Goal: Task Accomplishment & Management: Use online tool/utility

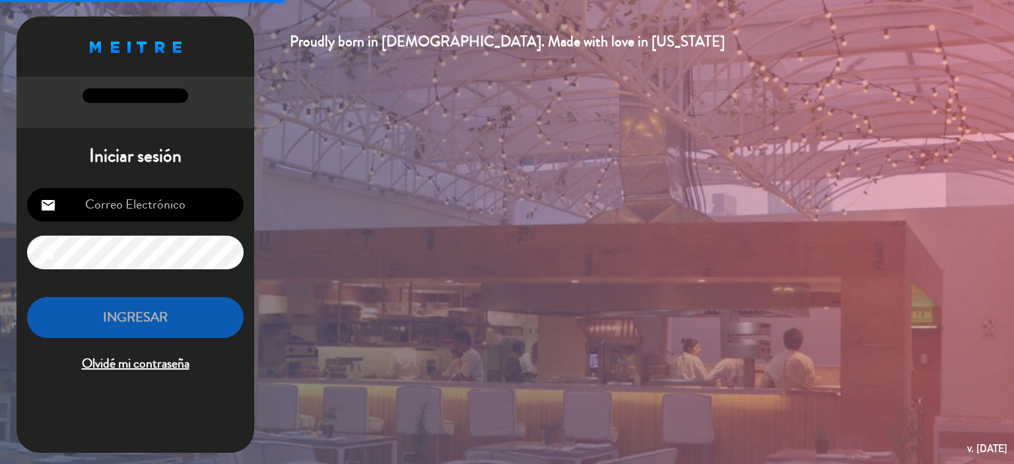
type input "[EMAIL_ADDRESS][DOMAIN_NAME]"
click at [161, 320] on button "INGRESAR" at bounding box center [135, 318] width 217 height 42
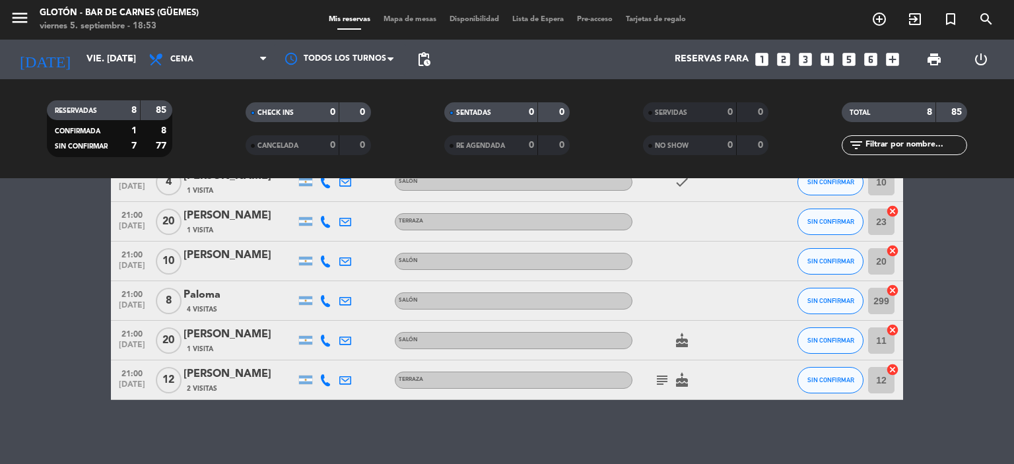
scroll to position [176, 0]
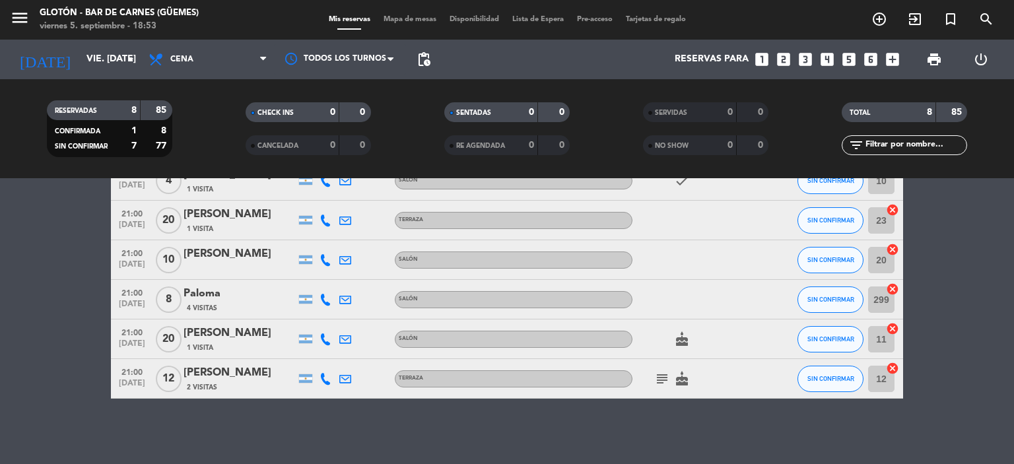
click at [661, 377] on icon "subject" at bounding box center [662, 379] width 16 height 16
click at [663, 378] on icon "subject" at bounding box center [662, 379] width 16 height 16
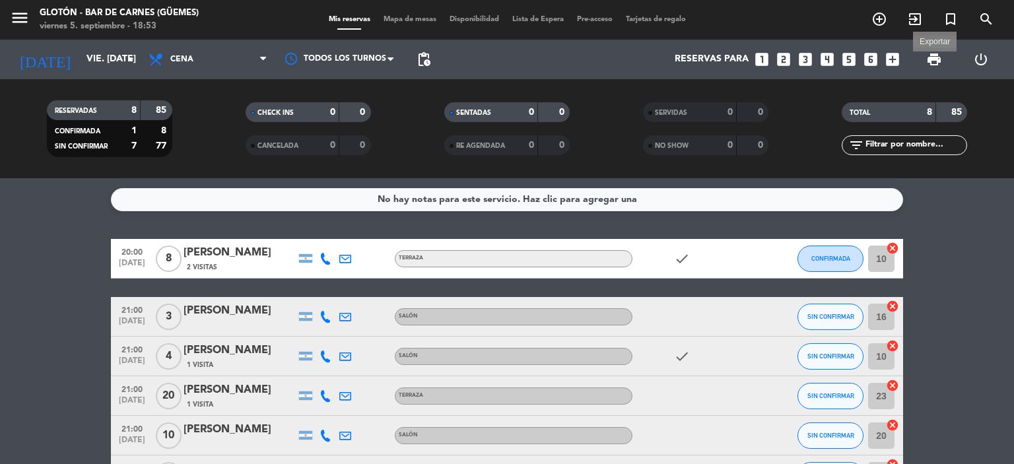
click at [933, 60] on span "print" at bounding box center [934, 59] width 16 height 16
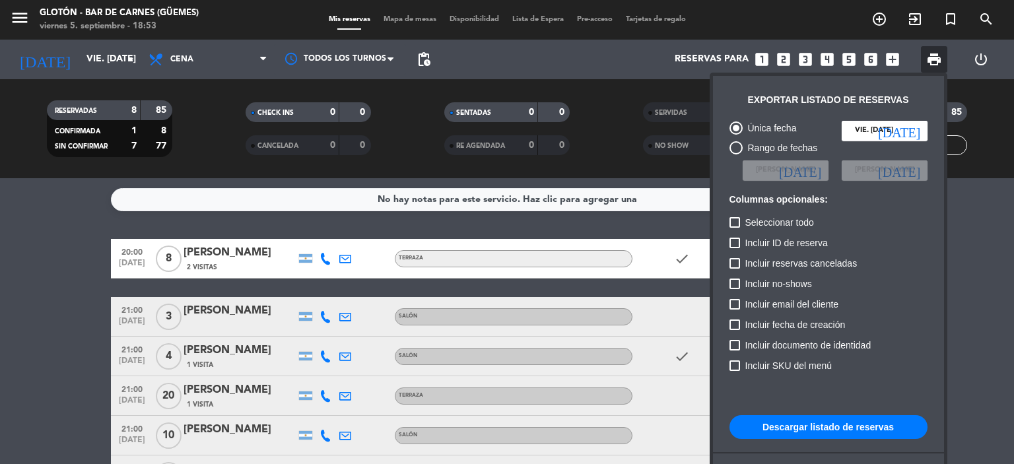
click at [870, 425] on button "Descargar listado de reservas" at bounding box center [829, 427] width 198 height 24
click at [878, 417] on button "Descargar listado de reservas" at bounding box center [829, 427] width 198 height 24
click at [842, 427] on button "Descargar listado de reservas" at bounding box center [829, 427] width 198 height 24
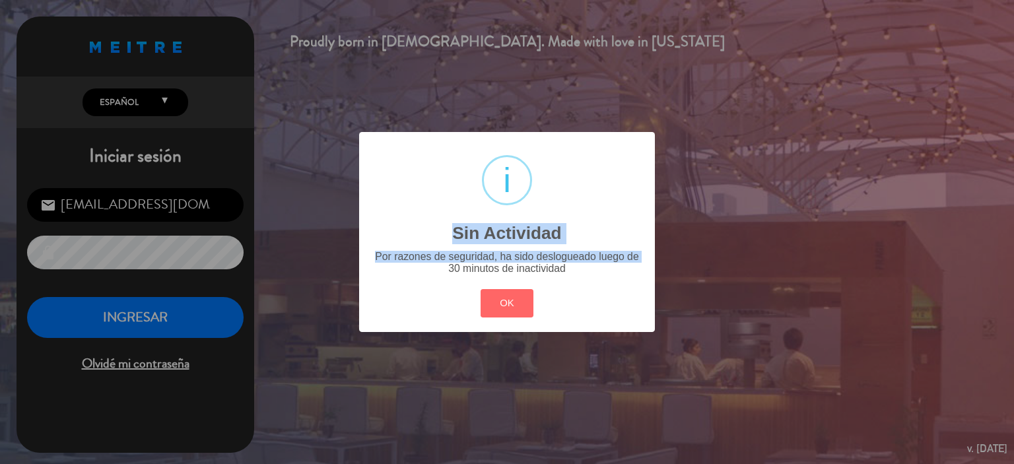
click at [444, 303] on div "? ! i Sin Actividad × Por razones de seguridad, ha sido deslogueado luego de 30…" at bounding box center [507, 231] width 296 height 199
drag, startPoint x: 487, startPoint y: 304, endPoint x: 372, endPoint y: 226, distance: 138.8
click at [481, 300] on button "OK" at bounding box center [507, 303] width 53 height 28
